Goal: Transaction & Acquisition: Book appointment/travel/reservation

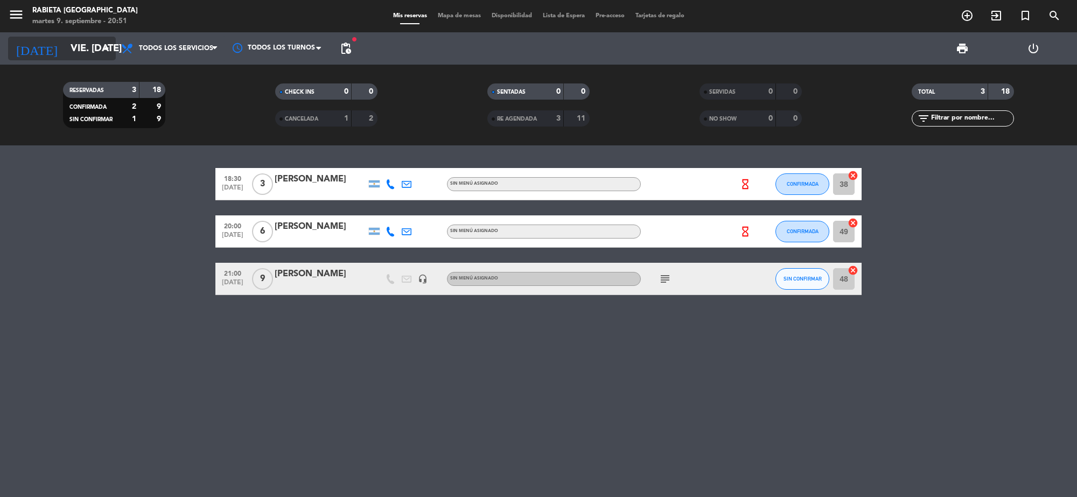
click at [87, 45] on input "vie. [DATE]" at bounding box center [128, 48] width 127 height 23
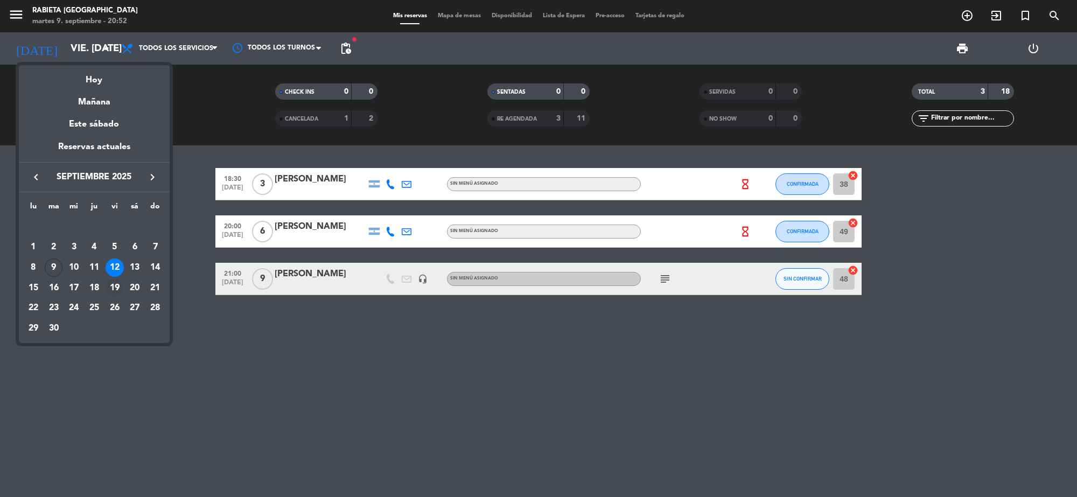
click at [112, 283] on div "19" at bounding box center [115, 288] width 18 height 18
type input "vie. [DATE]"
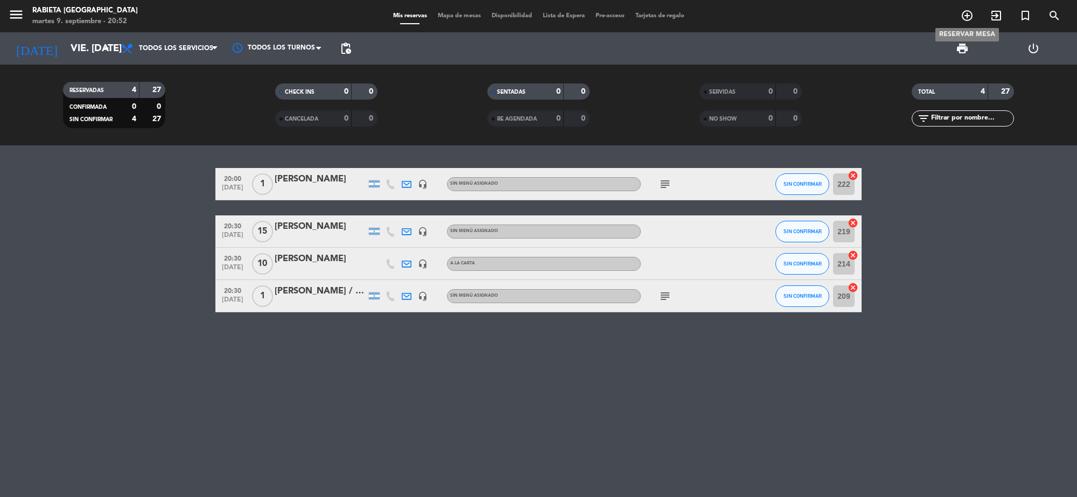
click at [963, 13] on icon "add_circle_outline" at bounding box center [967, 15] width 13 height 13
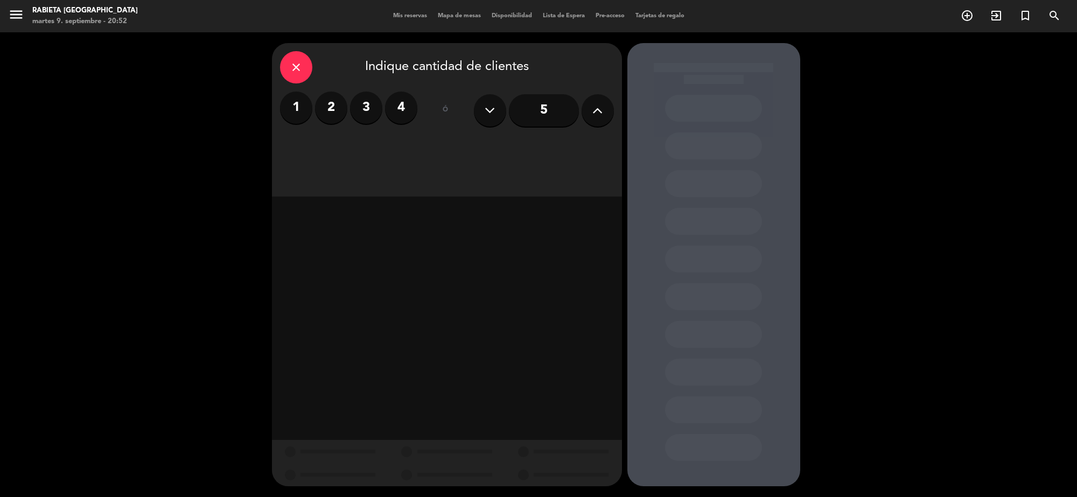
click at [302, 119] on label "1" at bounding box center [296, 108] width 32 height 32
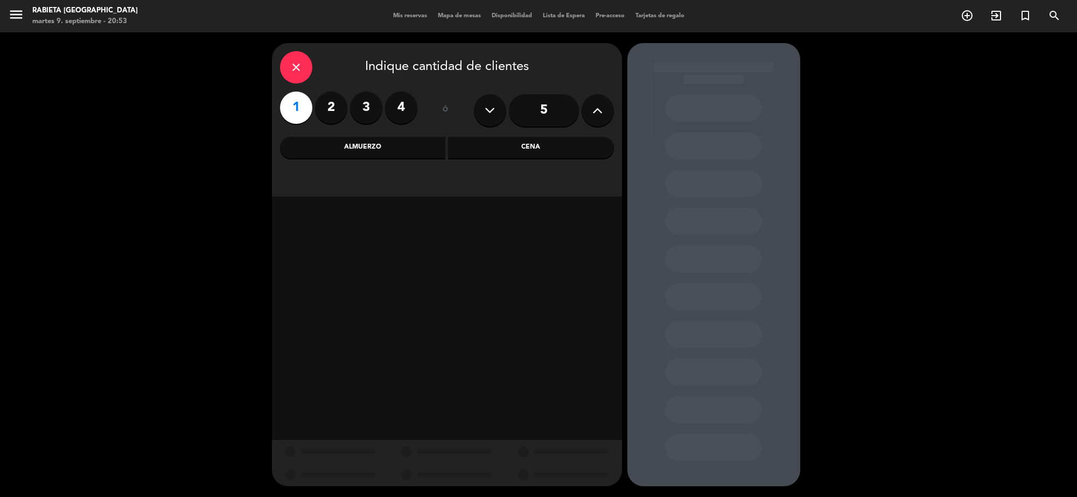
click at [462, 150] on div "Cena" at bounding box center [531, 148] width 166 height 22
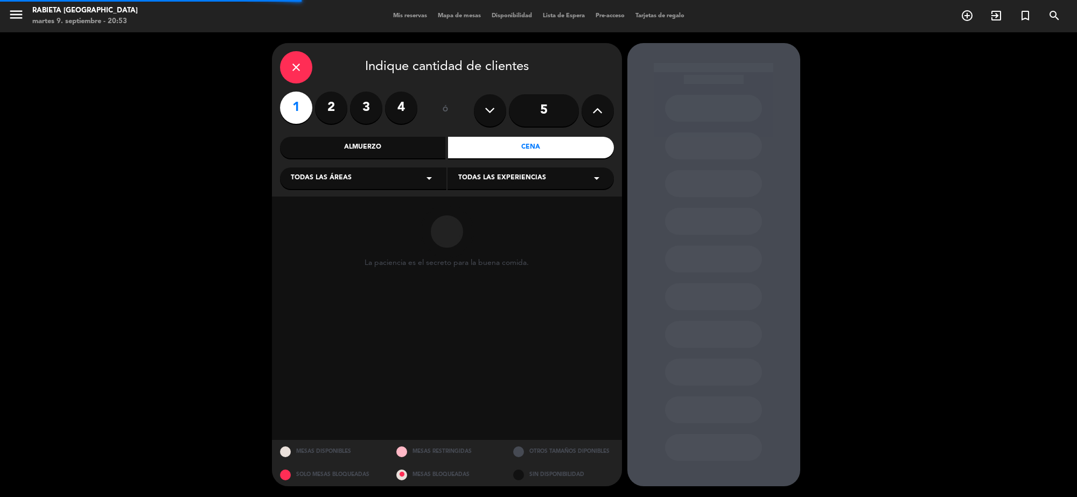
click at [384, 183] on div "Todas las áreas arrow_drop_down" at bounding box center [363, 179] width 166 height 22
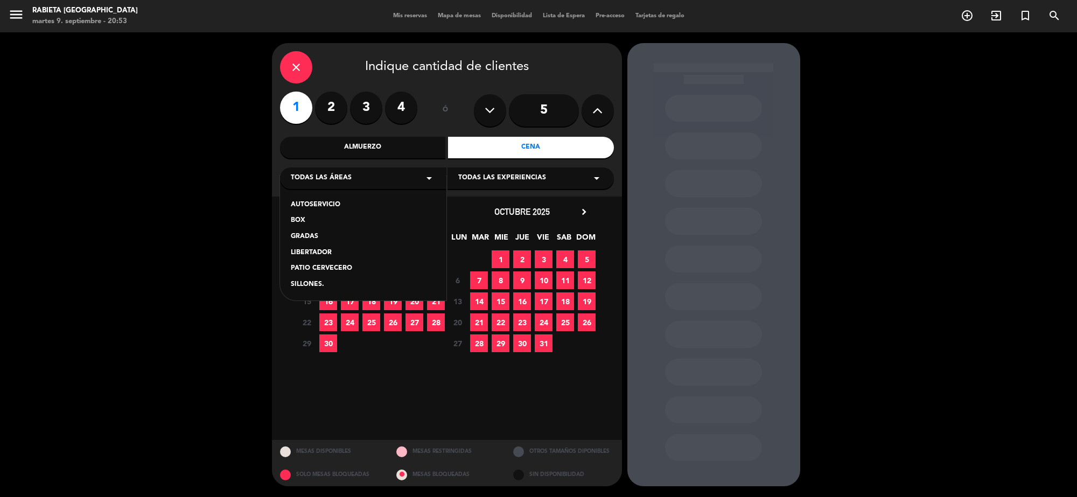
click at [319, 206] on div "AUTOSERVICIO" at bounding box center [363, 205] width 145 height 11
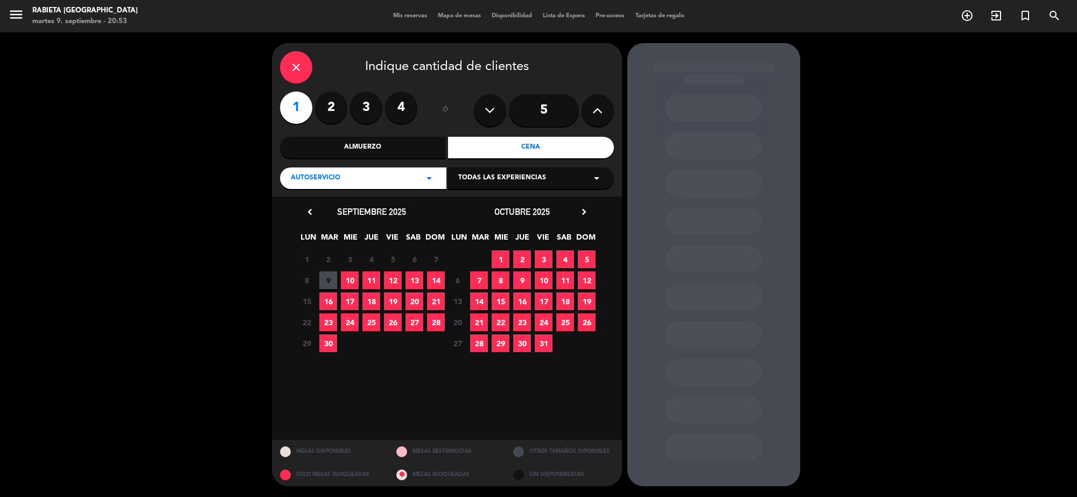
click at [399, 305] on span "19" at bounding box center [393, 302] width 18 height 18
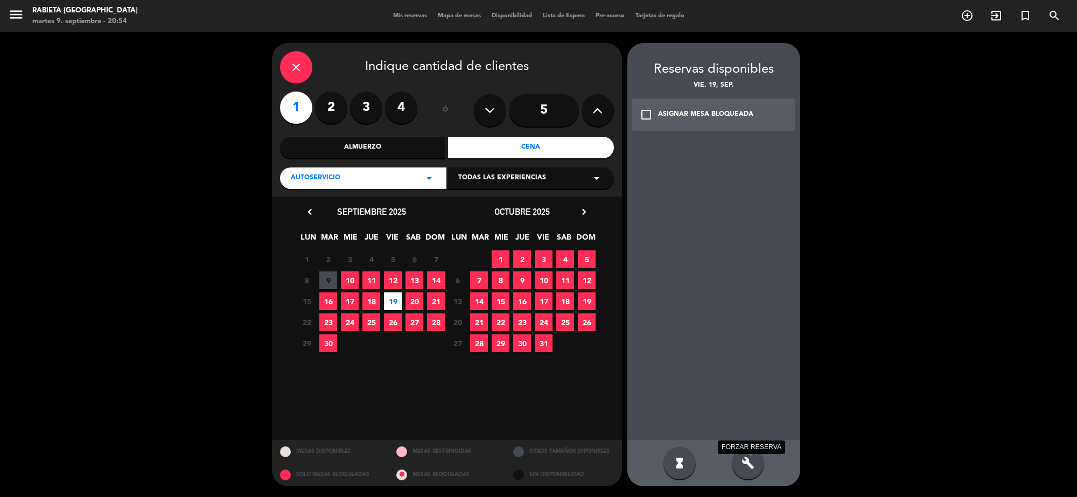
click at [747, 467] on icon "build" at bounding box center [748, 463] width 13 height 13
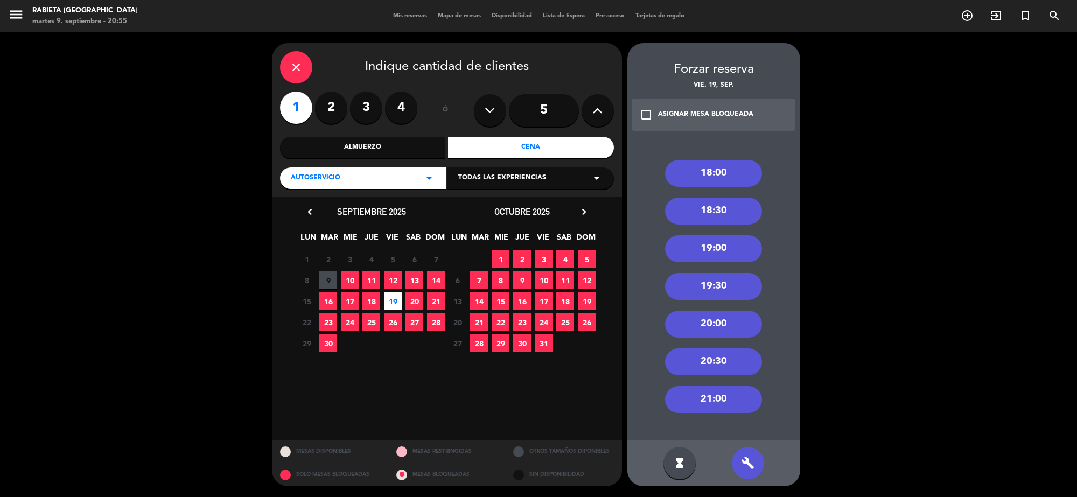
click at [686, 398] on div "21:00" at bounding box center [713, 399] width 97 height 27
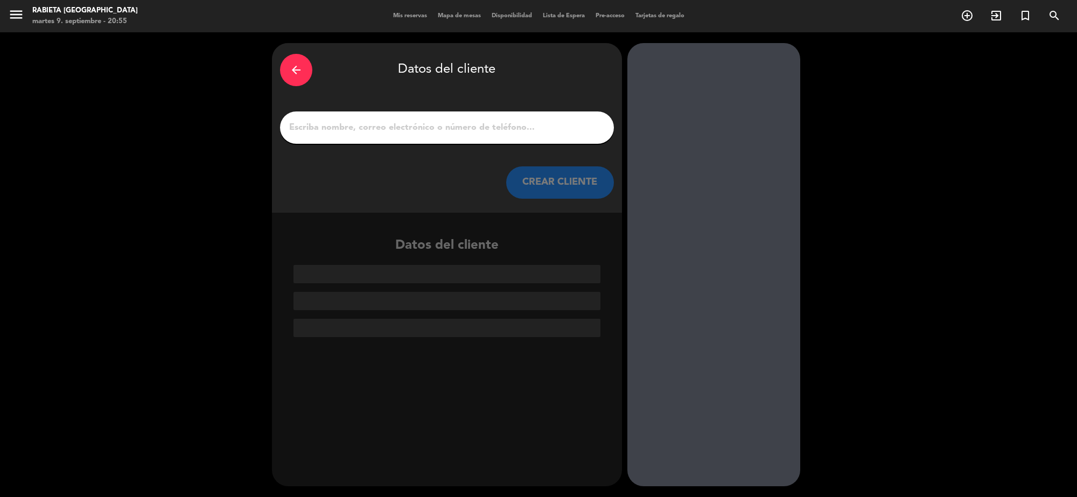
click at [367, 129] on input "1" at bounding box center [447, 127] width 318 height 15
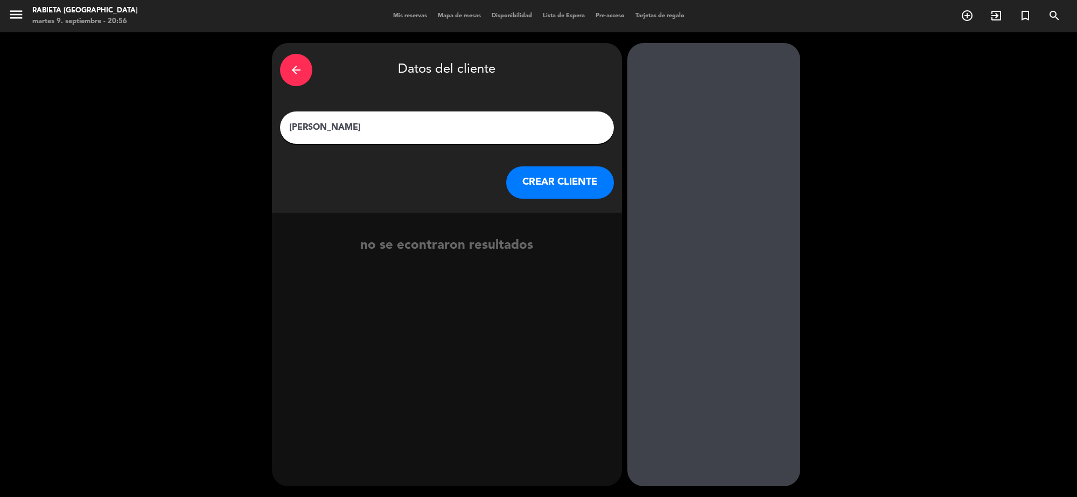
type input "[PERSON_NAME]"
click at [594, 168] on button "CREAR CLIENTE" at bounding box center [560, 182] width 108 height 32
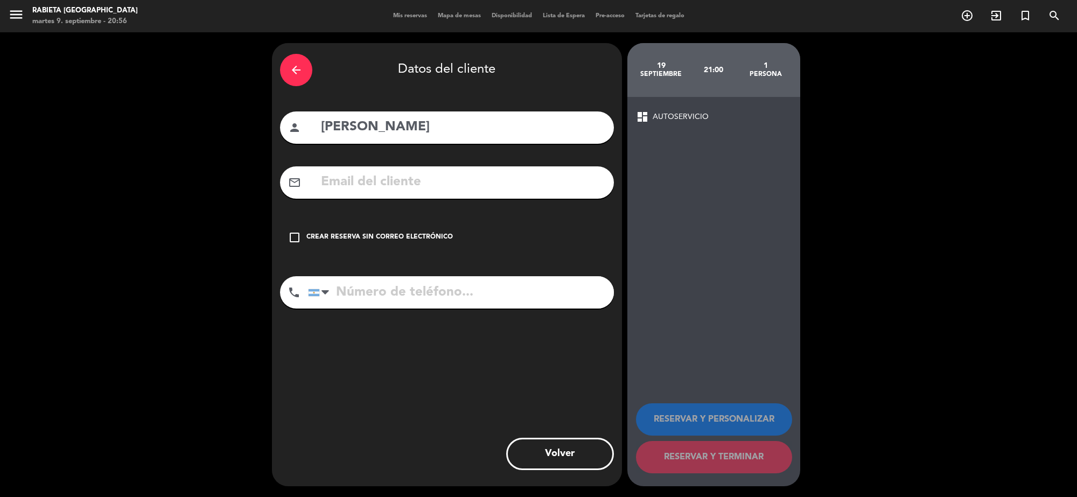
click at [410, 240] on div "Crear reserva sin correo electrónico" at bounding box center [380, 237] width 147 height 11
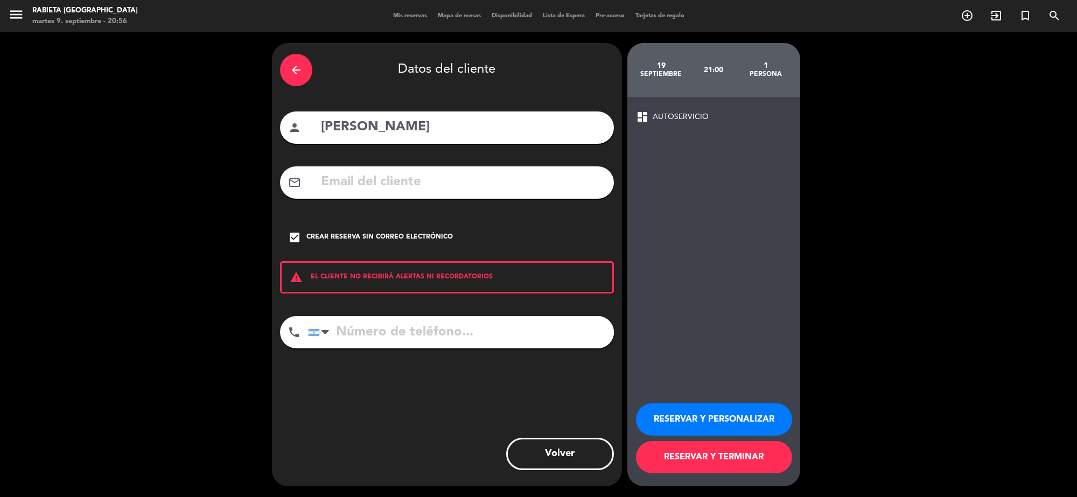
click at [674, 419] on button "RESERVAR Y PERSONALIZAR" at bounding box center [714, 419] width 156 height 32
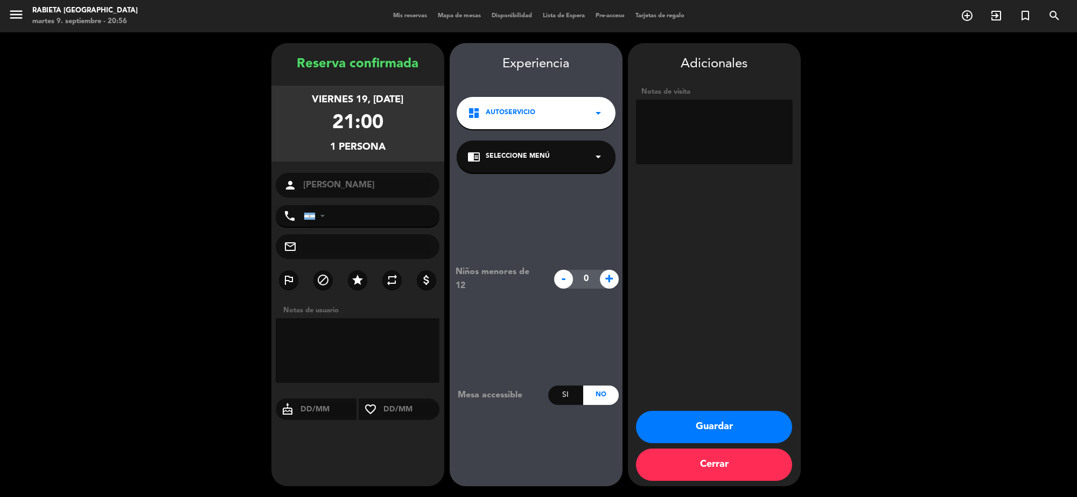
click at [682, 108] on textarea at bounding box center [714, 132] width 157 height 65
type textarea "son [DEMOGRAPHIC_DATA] vienen a las 22h"
click at [698, 435] on button "Guardar" at bounding box center [714, 427] width 156 height 32
